Goal: Information Seeking & Learning: Learn about a topic

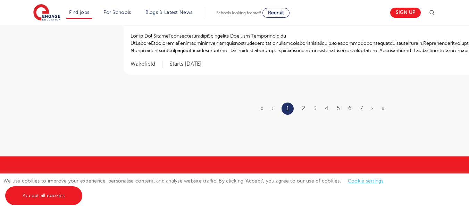
scroll to position [902, 0]
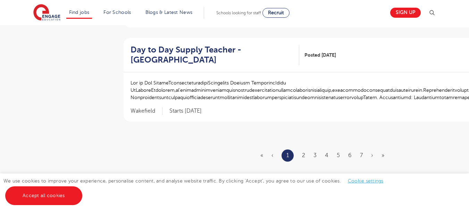
click at [300, 155] on ul "« ‹ 1 2 3 4 5 6 7 › »" at bounding box center [326, 155] width 132 height 12
click at [311, 153] on ul "« ‹ 1 2 3 4 5 6 7 › »" at bounding box center [326, 155] width 132 height 12
click at [306, 155] on ul "« ‹ 1 2 3 4 5 6 7 › »" at bounding box center [326, 155] width 132 height 12
drag, startPoint x: 306, startPoint y: 155, endPoint x: 299, endPoint y: 156, distance: 7.4
click at [299, 156] on ul "« ‹ 1 2 3 4 5 6 7 › »" at bounding box center [326, 155] width 132 height 12
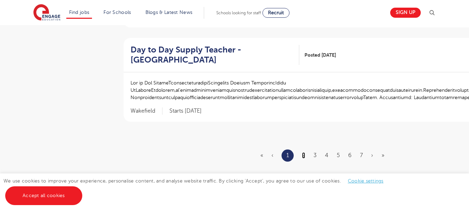
click at [302, 156] on link "2" at bounding box center [303, 155] width 3 height 6
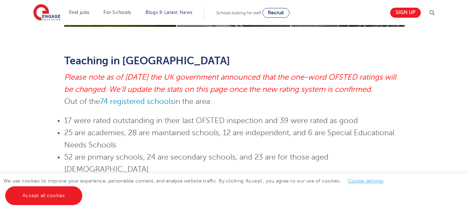
scroll to position [382, 0]
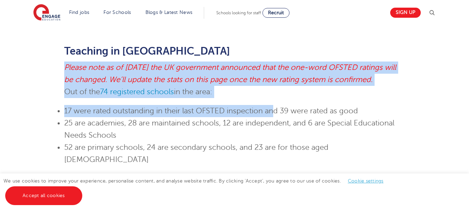
drag, startPoint x: 65, startPoint y: 55, endPoint x: 276, endPoint y: 93, distance: 214.4
click at [276, 93] on div "Skip to jobs About Harrow Harrow offers a wonderful blend of suburban comfort a…" at bounding box center [234, 19] width 340 height 634
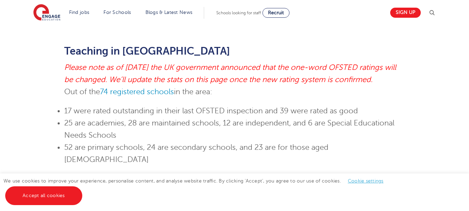
click at [192, 45] on p "Teaching in Harrow" at bounding box center [234, 51] width 340 height 12
drag, startPoint x: 192, startPoint y: 34, endPoint x: 341, endPoint y: 74, distance: 154.3
click at [341, 74] on div "Skip to jobs About Harrow Harrow offers a wonderful blend of suburban comfort a…" at bounding box center [234, 19] width 340 height 634
click at [330, 86] on p "Out of the 74 registered schools in the area:" at bounding box center [234, 92] width 340 height 12
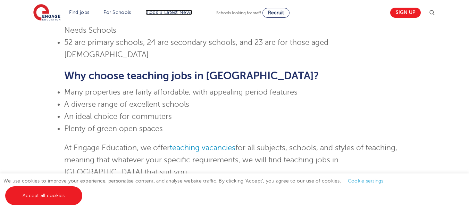
scroll to position [486, 0]
